Goal: Transaction & Acquisition: Purchase product/service

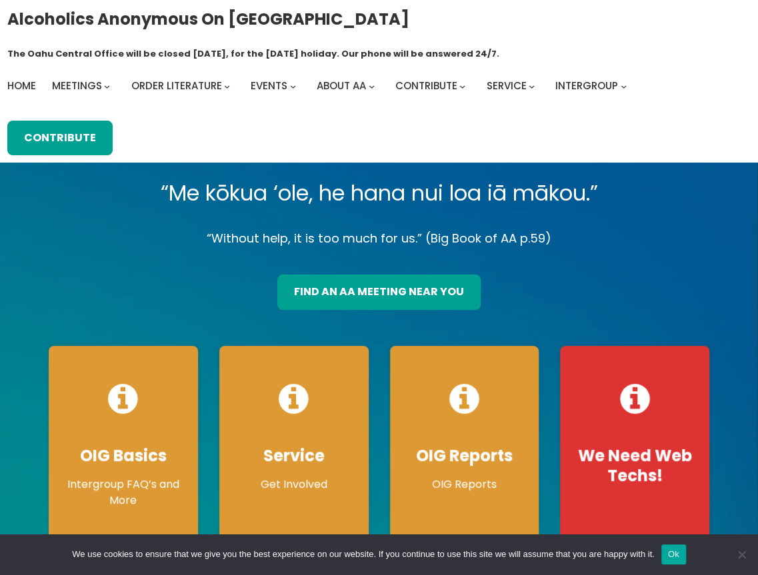
click at [131, 228] on p "“Without help, it is too much for us.” (Big Book of AA p.59)" at bounding box center [379, 238] width 682 height 21
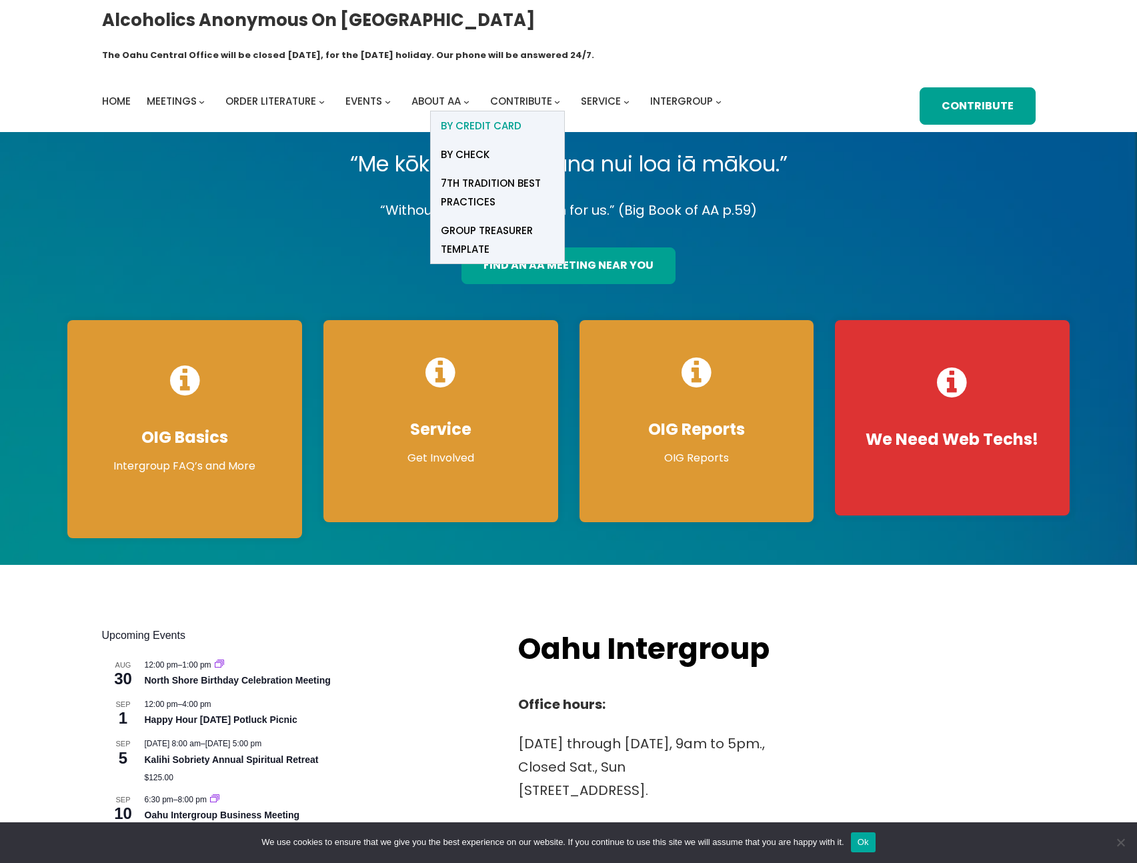
click at [462, 117] on span "BY Credit card" at bounding box center [481, 126] width 81 height 19
click at [459, 145] on span "BY CHECK" at bounding box center [465, 154] width 49 height 19
click at [480, 174] on span "7th Tradition Best Practices" at bounding box center [497, 192] width 113 height 37
click at [478, 221] on span "Group Treasurer Template" at bounding box center [497, 239] width 113 height 37
click at [514, 117] on span "BY Credit card" at bounding box center [481, 126] width 81 height 19
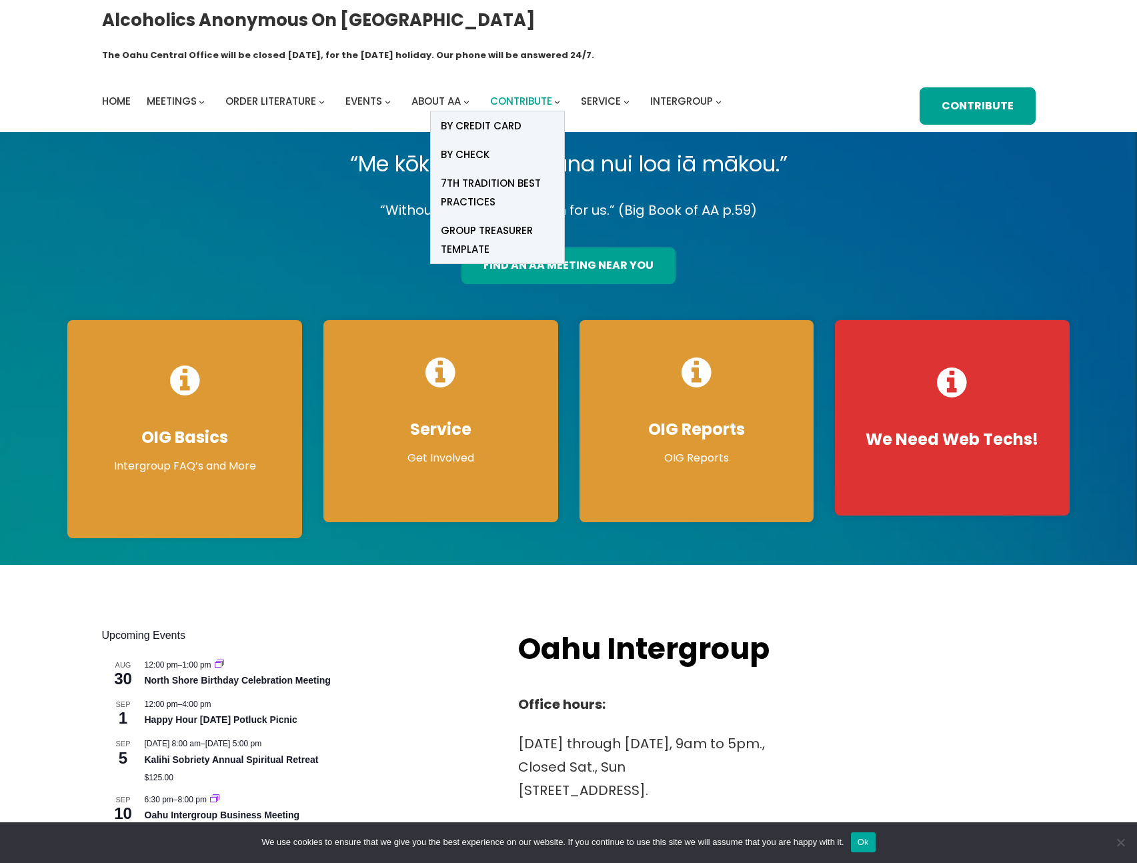
click at [537, 94] on span "Contribute" at bounding box center [521, 101] width 62 height 14
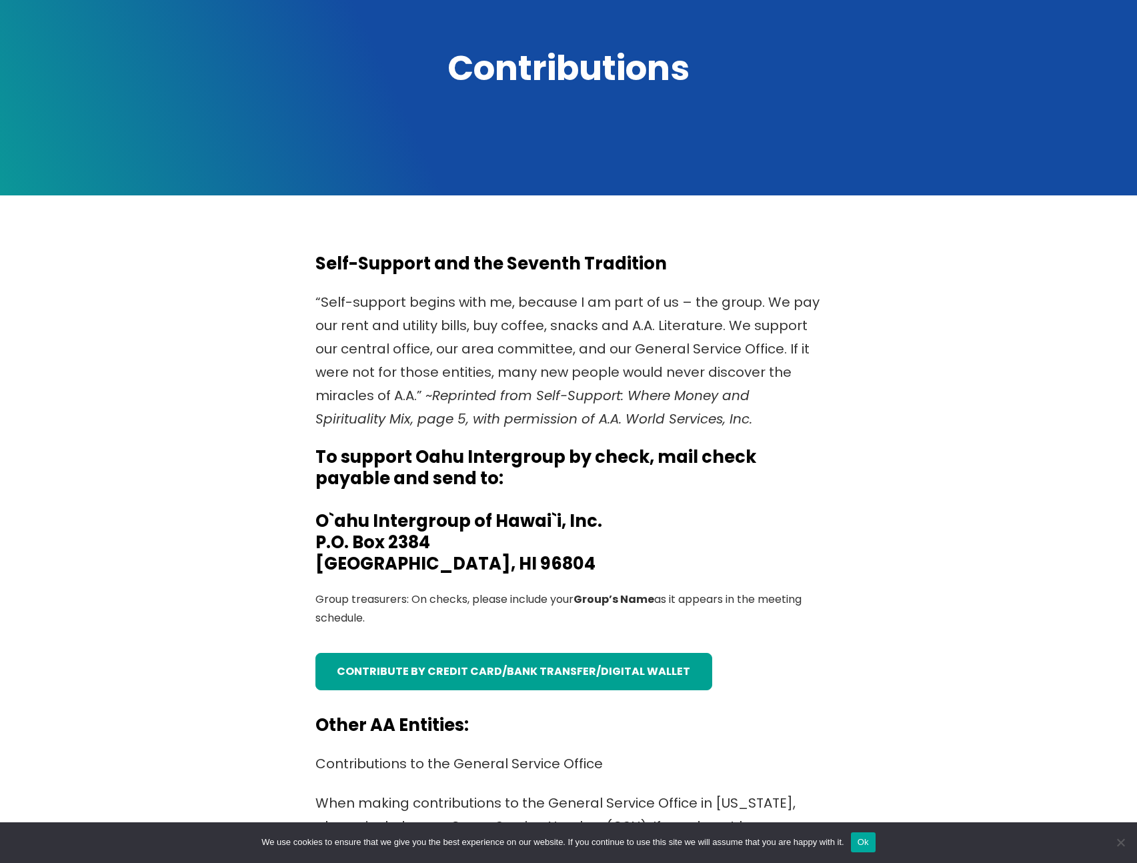
scroll to position [193, 0]
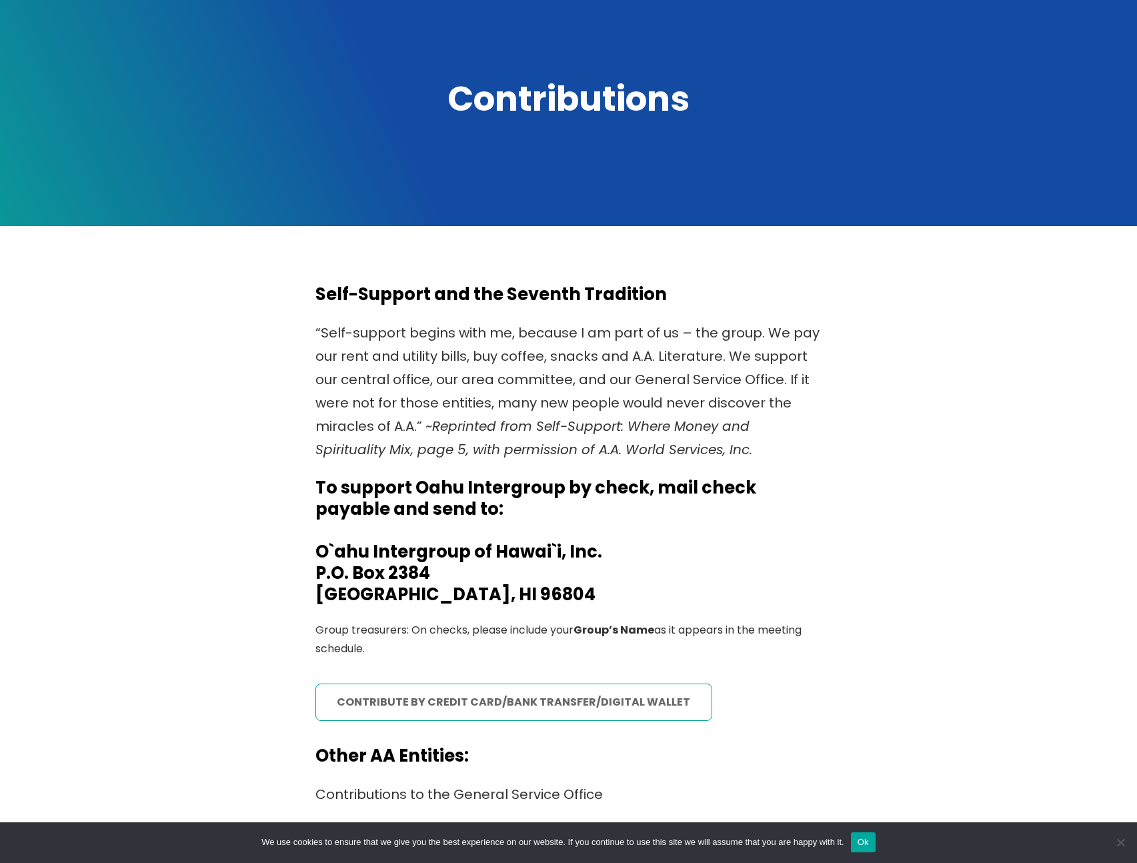
click at [493, 575] on link "contribute by credit card/bank transfer/digital wallet" at bounding box center [513, 702] width 397 height 37
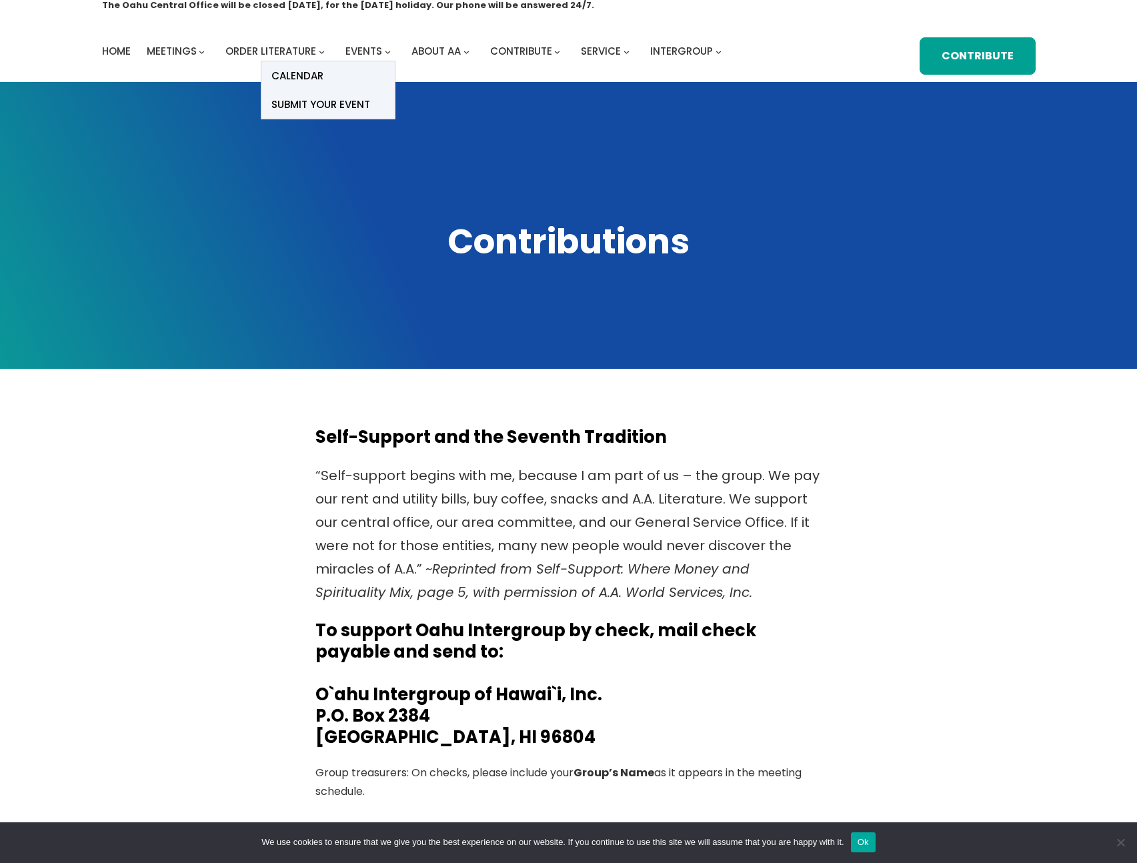
scroll to position [49, 0]
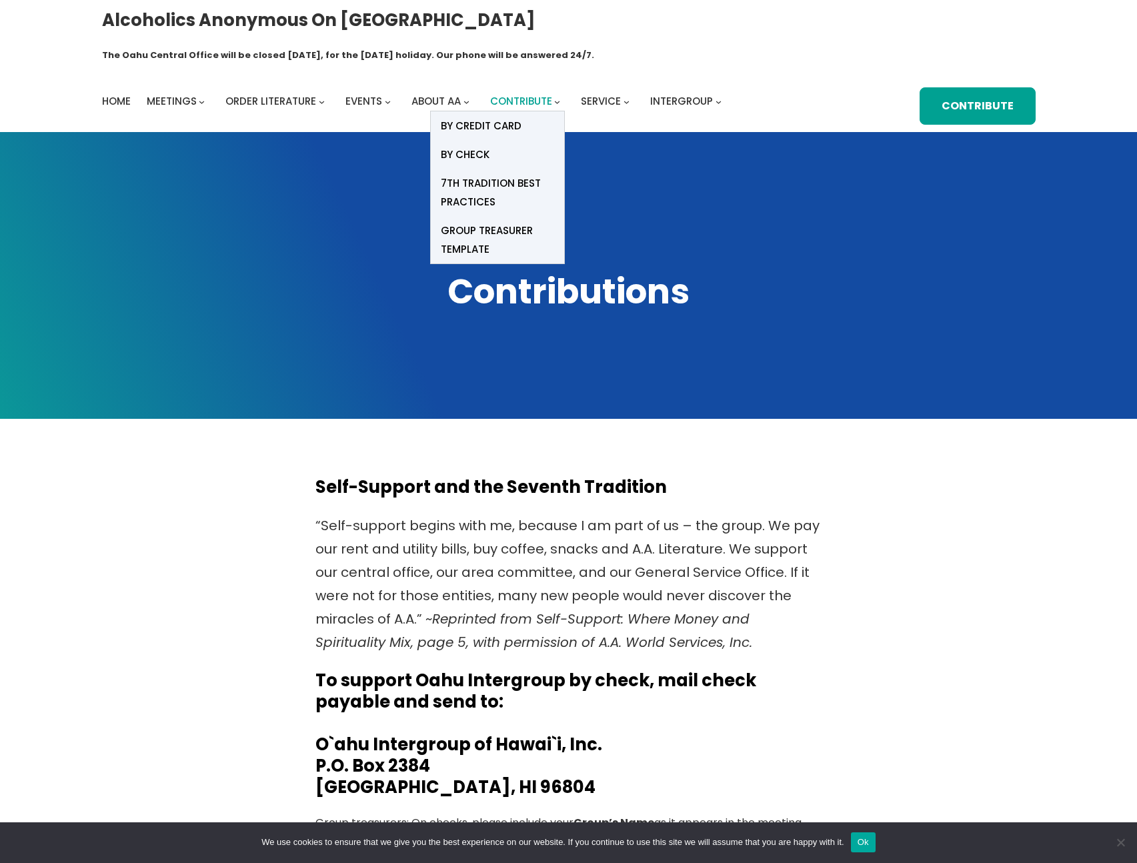
click at [523, 94] on span "Contribute" at bounding box center [521, 101] width 62 height 14
click at [514, 94] on span "Contribute" at bounding box center [521, 101] width 62 height 14
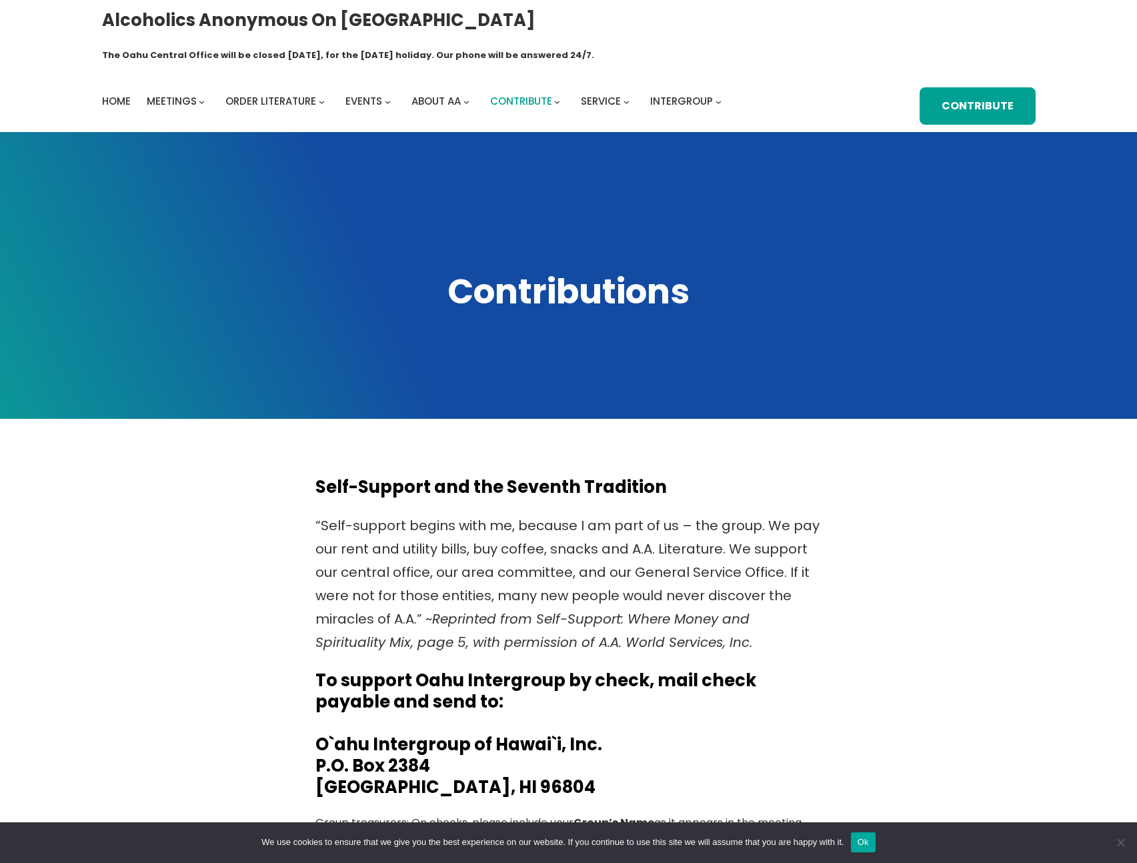
click at [514, 94] on span "Contribute" at bounding box center [521, 101] width 62 height 14
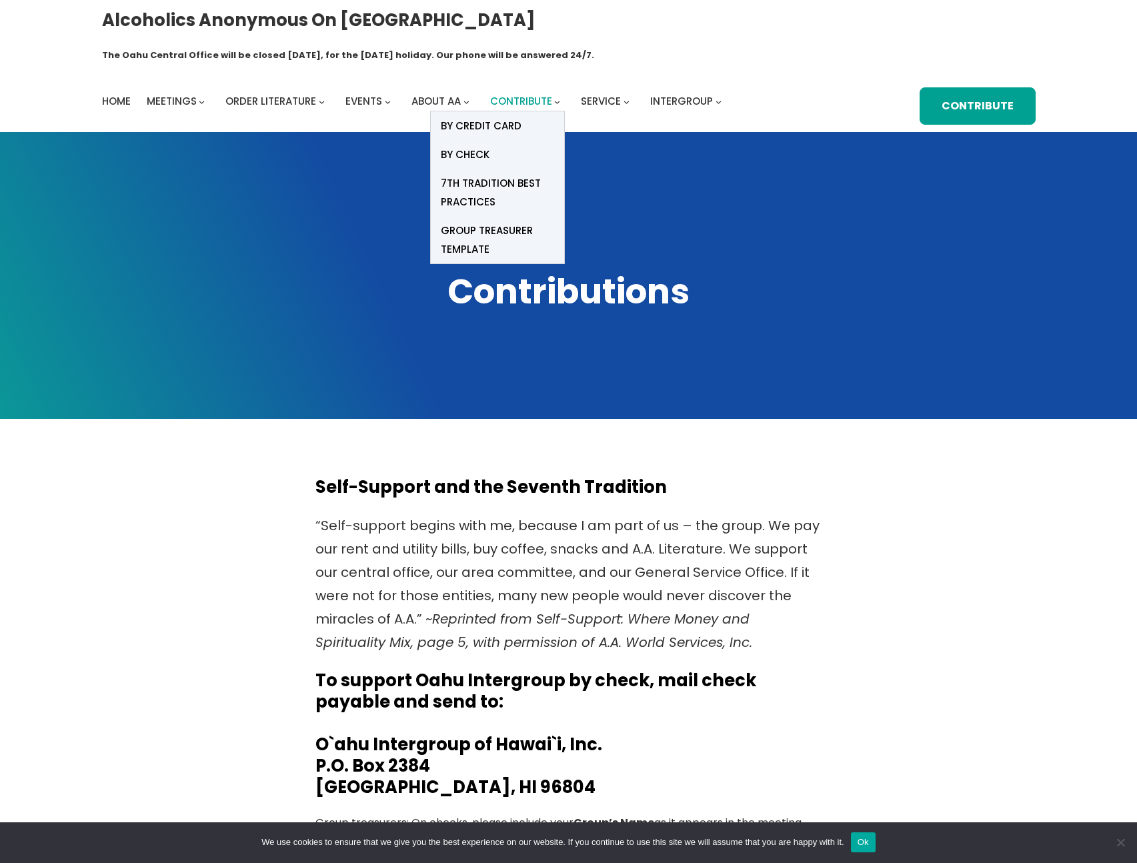
click at [511, 94] on span "Contribute" at bounding box center [521, 101] width 62 height 14
click at [542, 94] on span "Contribute" at bounding box center [521, 101] width 62 height 14
click at [476, 117] on span "BY Credit card" at bounding box center [481, 126] width 81 height 19
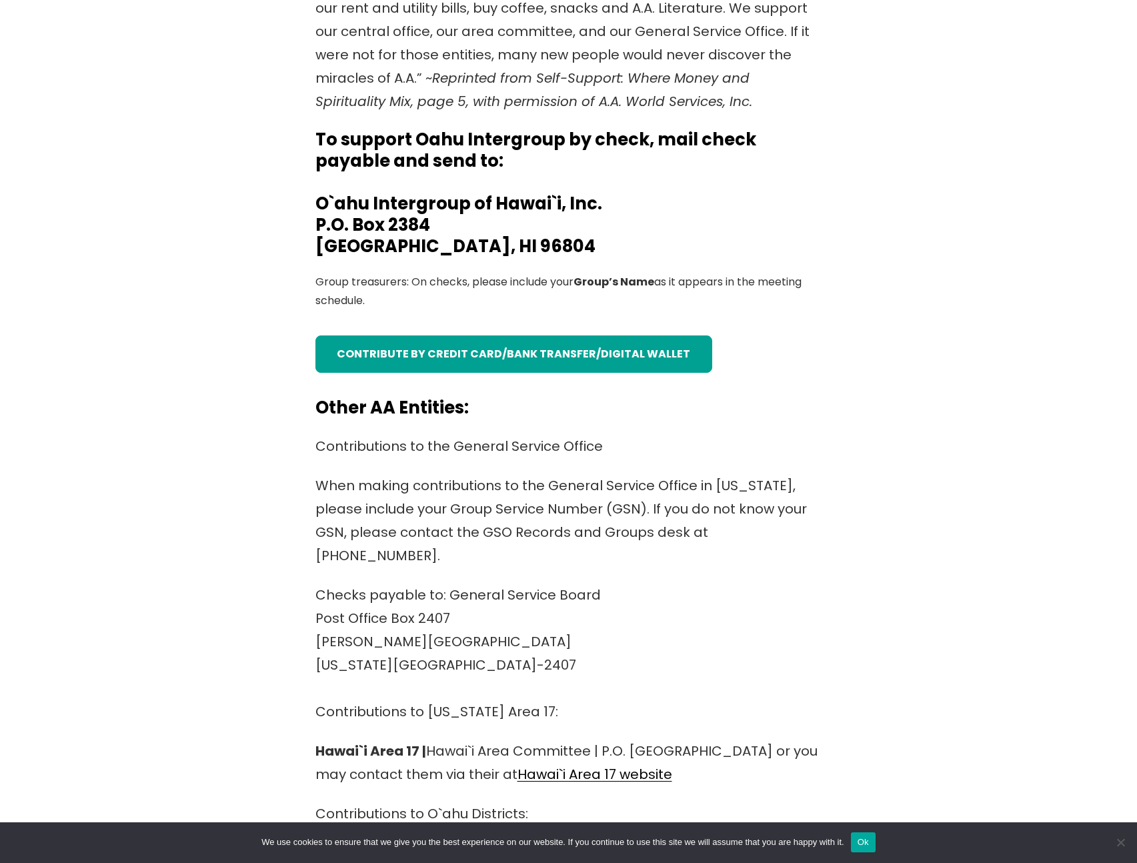
scroll to position [538, 0]
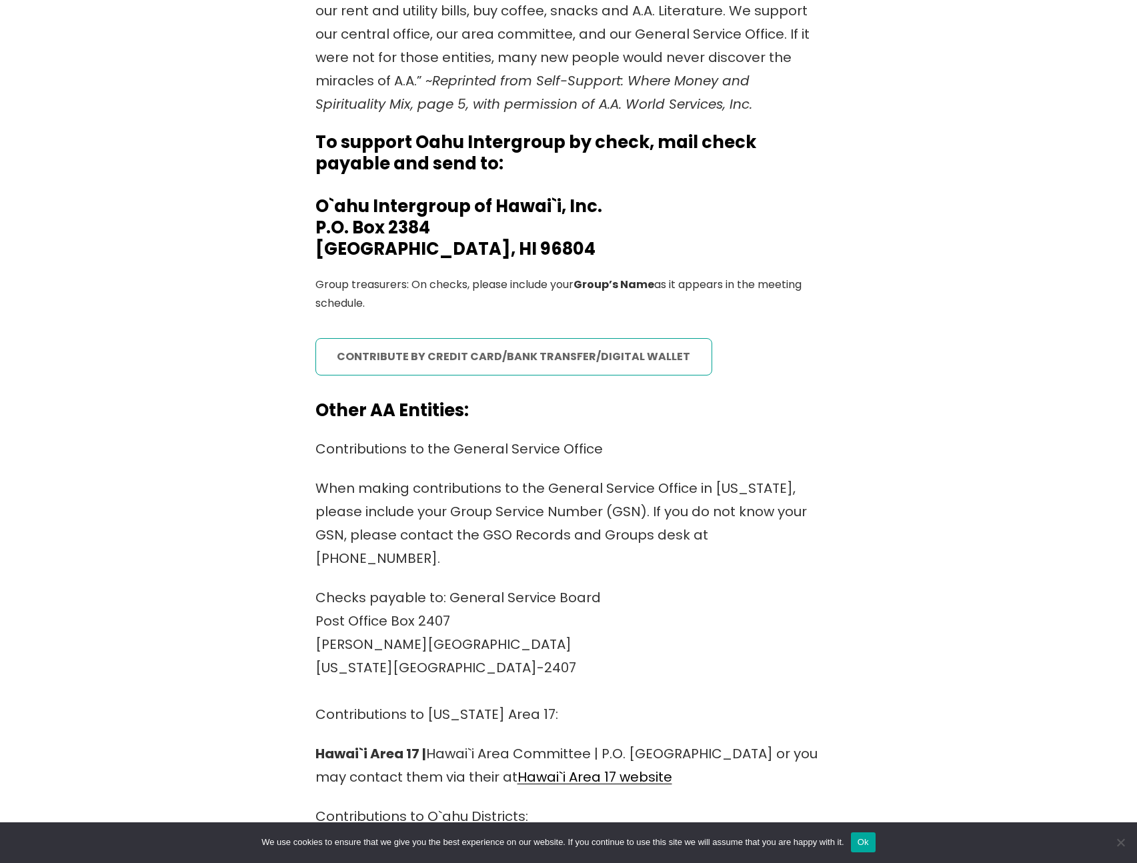
click at [454, 338] on link "contribute by credit card/bank transfer/digital wallet" at bounding box center [513, 356] width 397 height 37
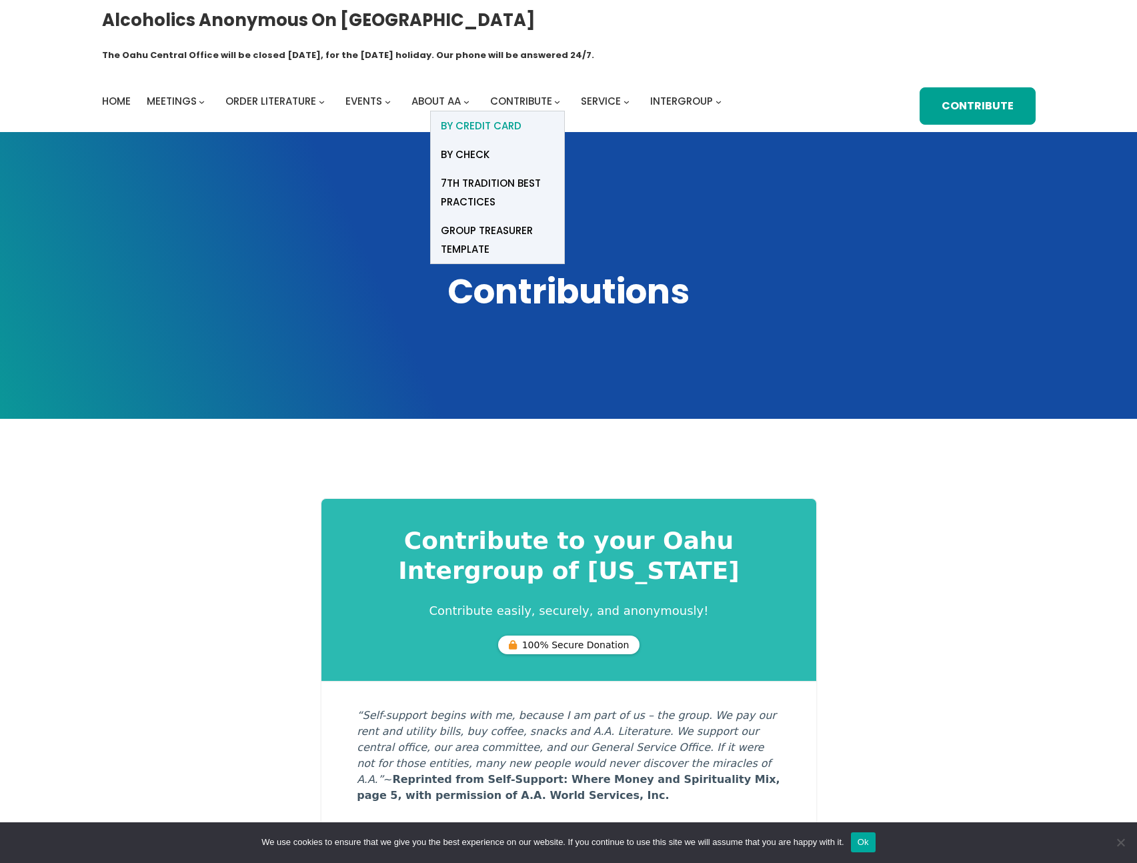
click at [498, 117] on span "BY Credit card" at bounding box center [481, 126] width 81 height 19
click at [535, 94] on span "Contribute" at bounding box center [521, 101] width 62 height 14
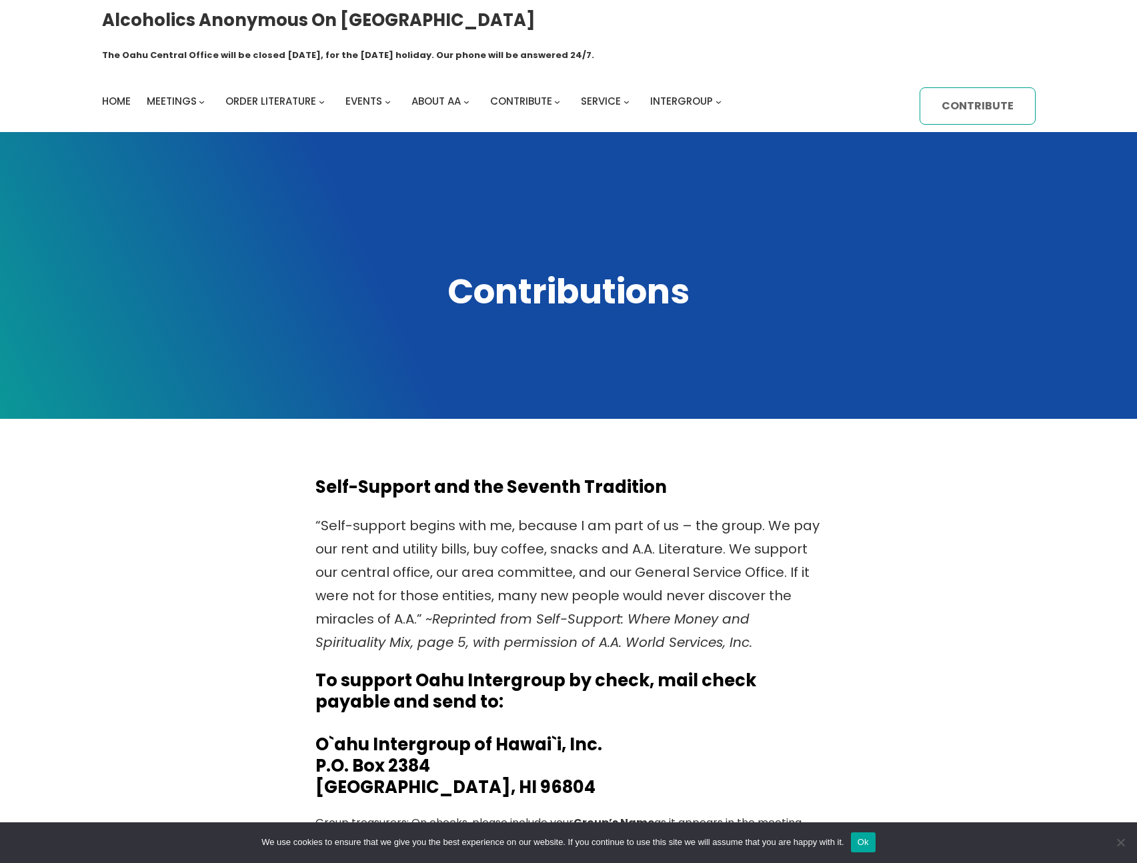
click at [964, 87] on link "Contribute" at bounding box center [977, 105] width 115 height 37
click at [979, 87] on link "Contribute" at bounding box center [977, 105] width 115 height 37
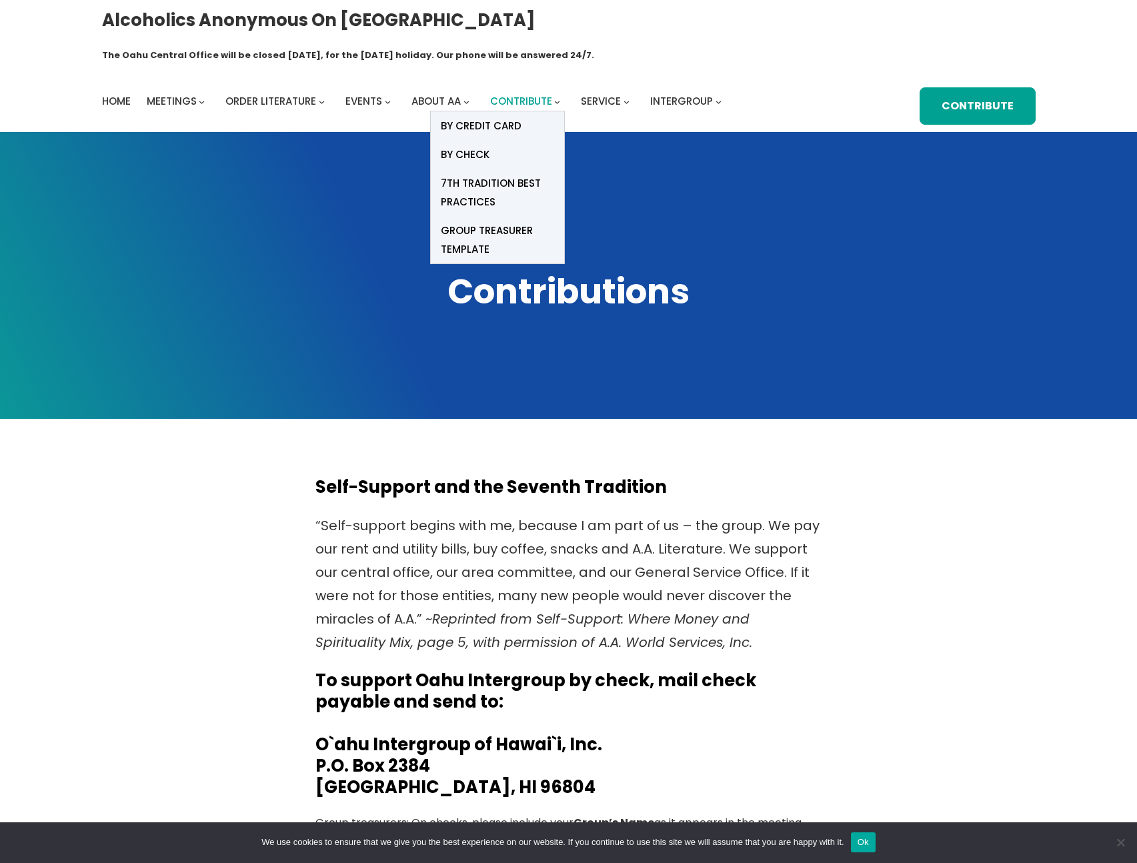
click at [517, 94] on span "Contribute" at bounding box center [521, 101] width 62 height 14
click at [469, 117] on span "BY Credit card" at bounding box center [481, 126] width 81 height 19
click at [473, 145] on span "BY CHECK" at bounding box center [465, 154] width 49 height 19
click at [531, 94] on span "Contribute" at bounding box center [521, 101] width 62 height 14
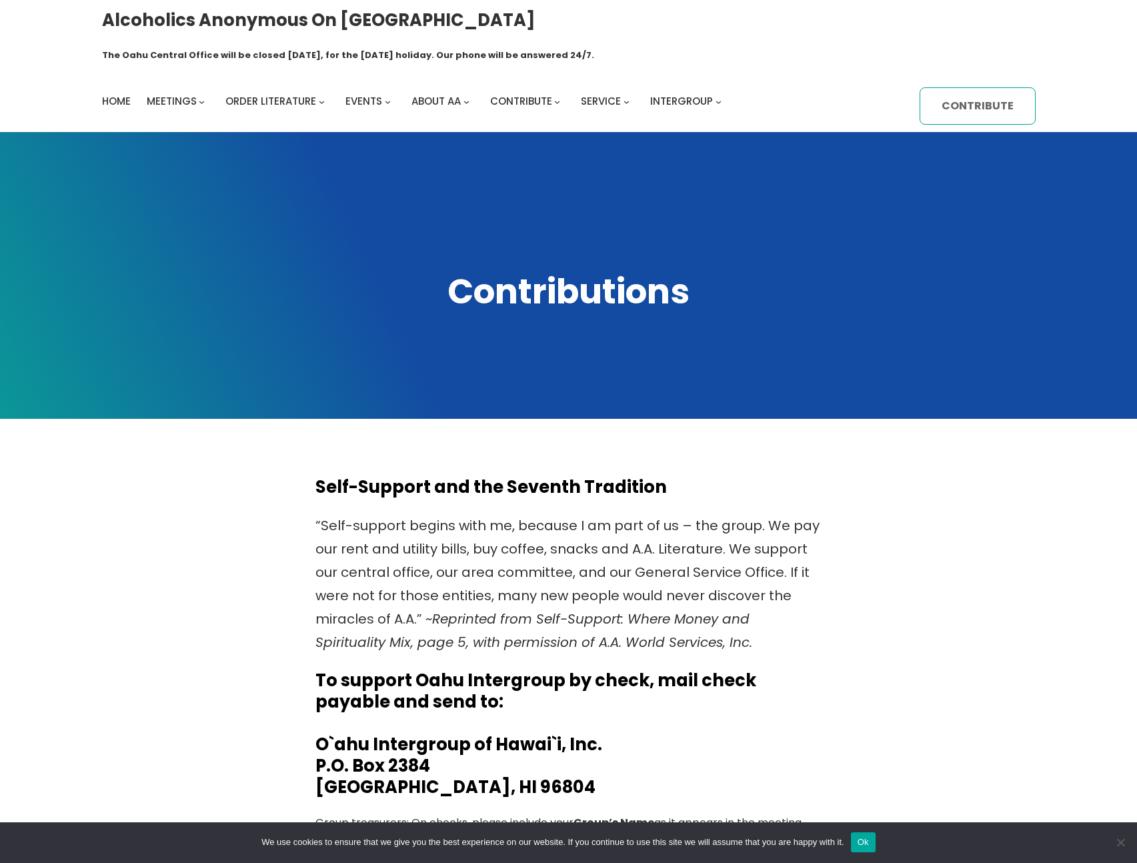
click at [990, 87] on link "Contribute" at bounding box center [977, 105] width 115 height 37
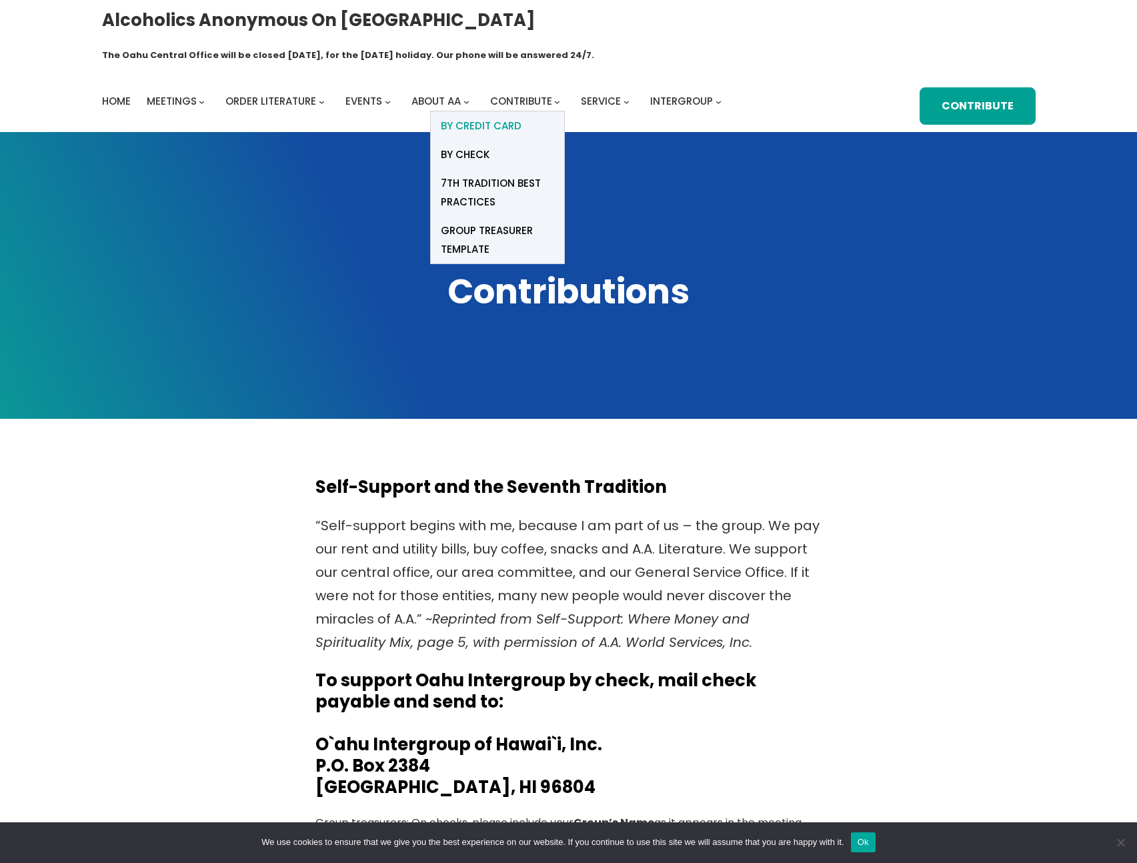
click at [488, 117] on span "BY Credit card" at bounding box center [481, 126] width 81 height 19
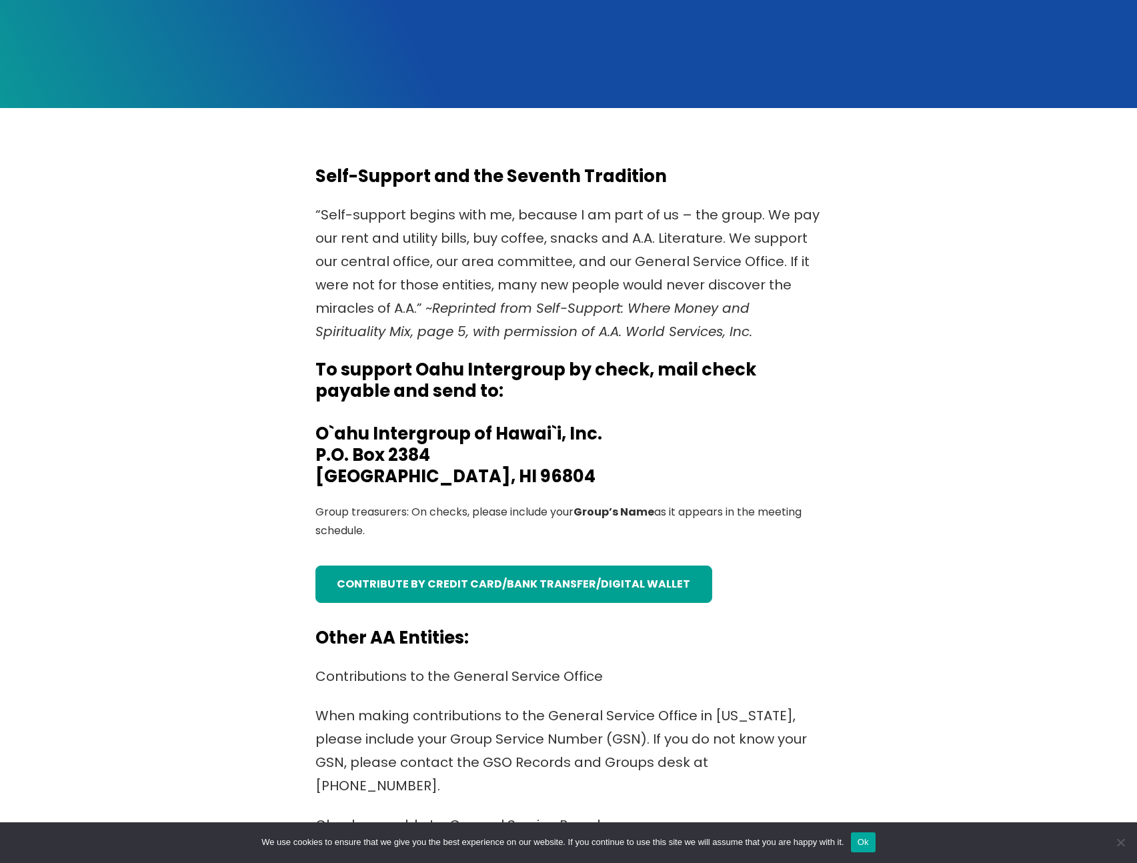
scroll to position [449, 0]
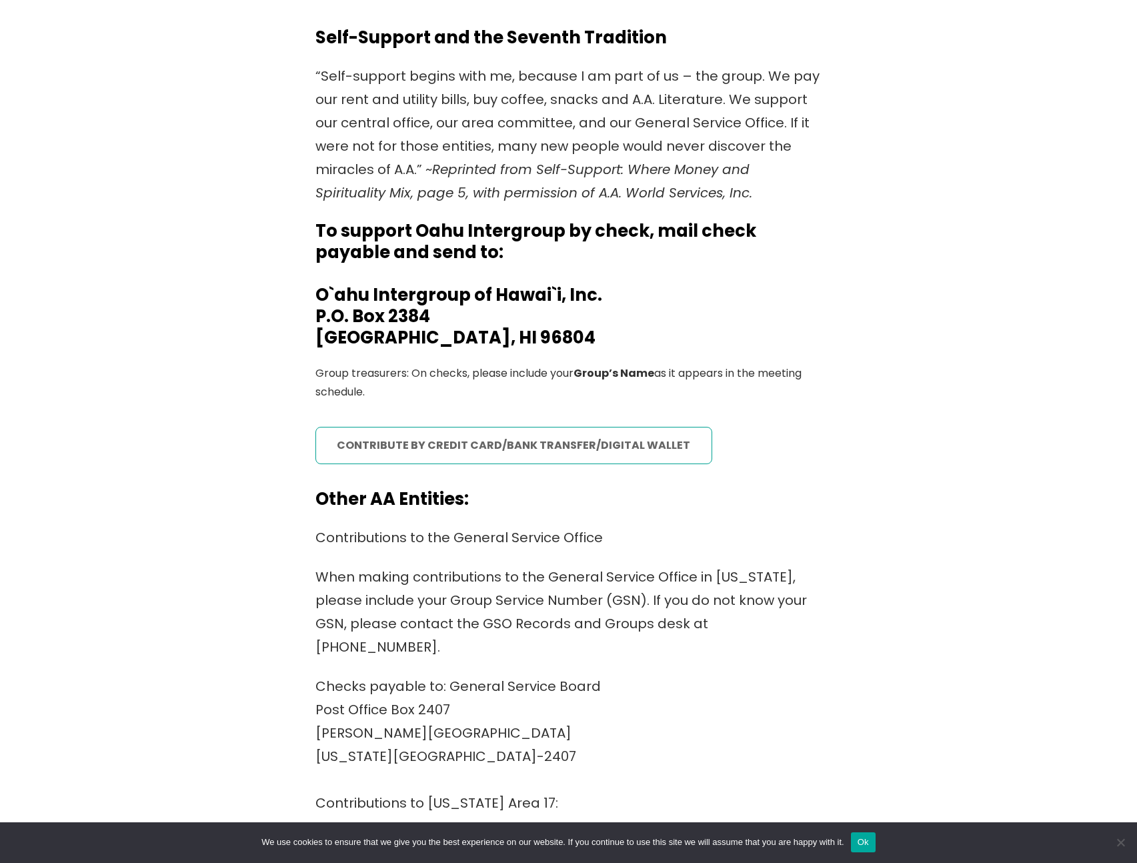
click at [459, 427] on link "contribute by credit card/bank transfer/digital wallet" at bounding box center [513, 445] width 397 height 37
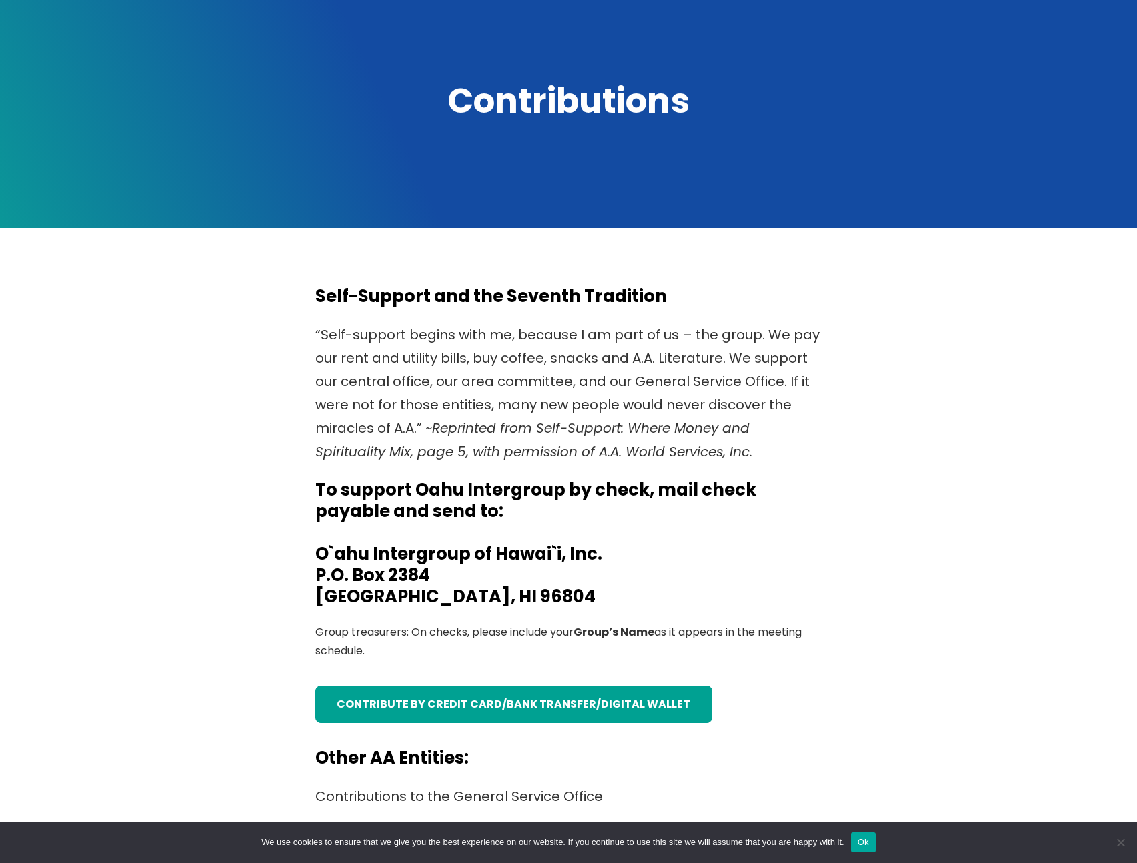
scroll to position [0, 0]
